Goal: Information Seeking & Learning: Learn about a topic

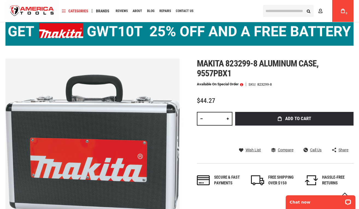
scroll to position [48, 0]
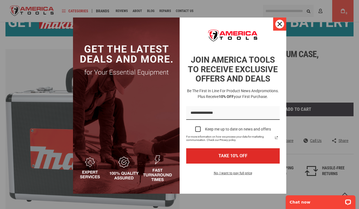
click at [280, 18] on button "Close" at bounding box center [279, 24] width 13 height 13
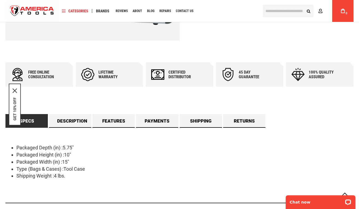
scroll to position [63, 0]
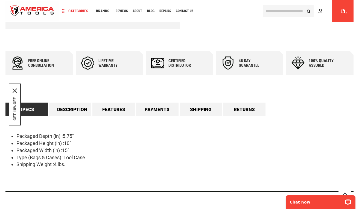
scroll to position [274, 0]
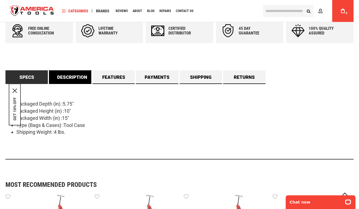
click at [71, 80] on link "Description" at bounding box center [70, 77] width 42 height 14
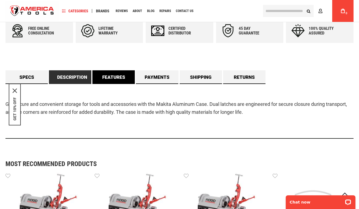
click at [112, 81] on link "Features" at bounding box center [113, 77] width 42 height 14
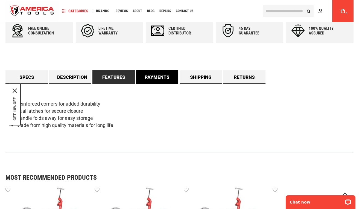
click at [153, 80] on link "Payments" at bounding box center [157, 77] width 42 height 14
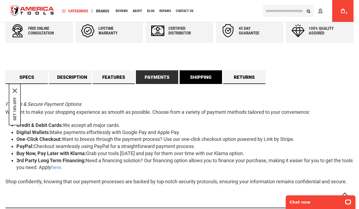
click at [198, 79] on link "Shipping" at bounding box center [201, 77] width 42 height 14
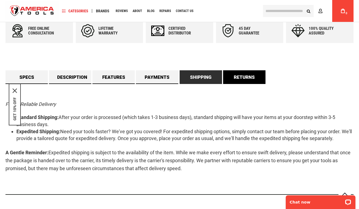
click at [246, 78] on link "Returns" at bounding box center [244, 77] width 42 height 14
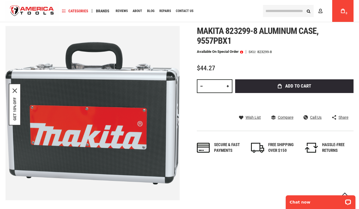
scroll to position [53, 0]
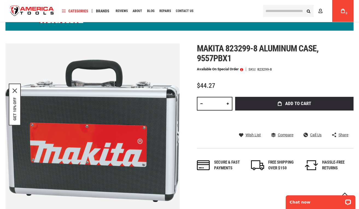
click at [243, 70] on span at bounding box center [241, 69] width 3 height 4
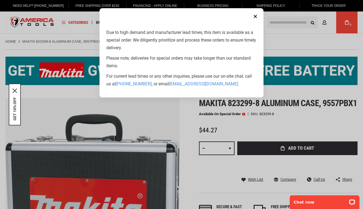
click at [258, 16] on button "Close" at bounding box center [255, 16] width 11 height 11
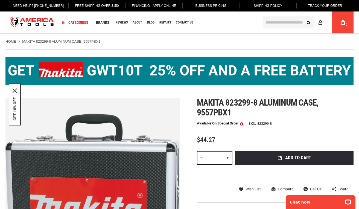
scroll to position [53, 0]
